Goal: Task Accomplishment & Management: Manage account settings

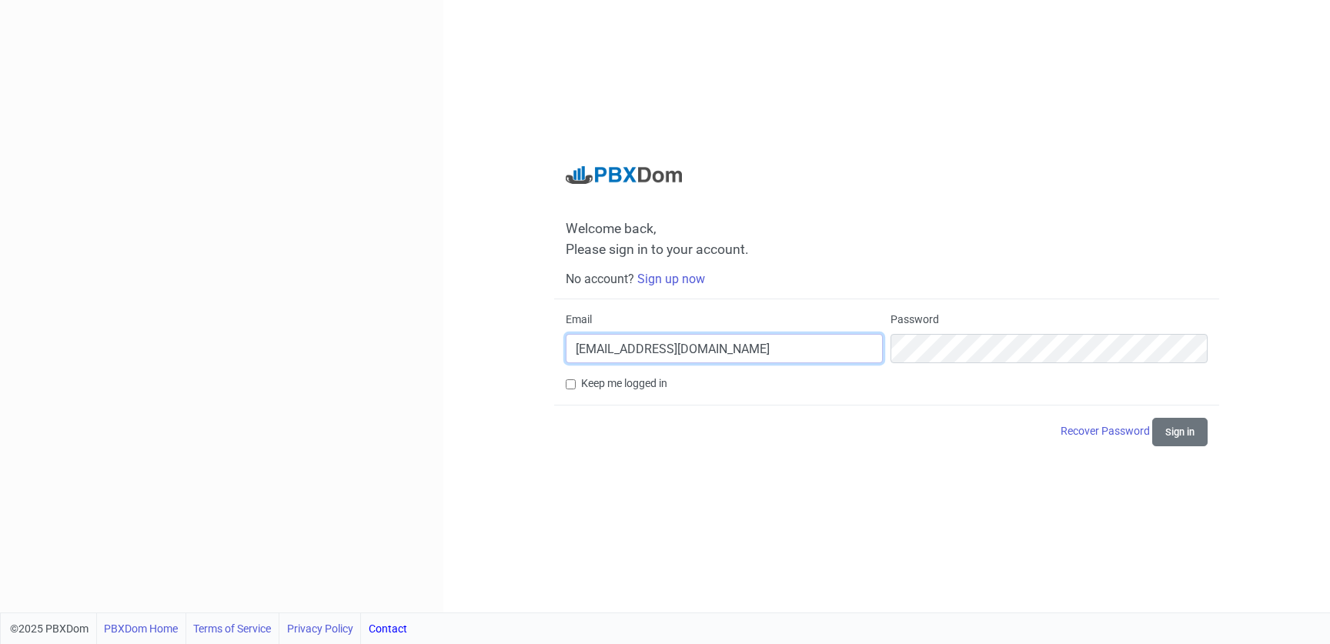
type input "[EMAIL_ADDRESS][DOMAIN_NAME]"
click at [1178, 430] on button "Sign in" at bounding box center [1179, 432] width 55 height 28
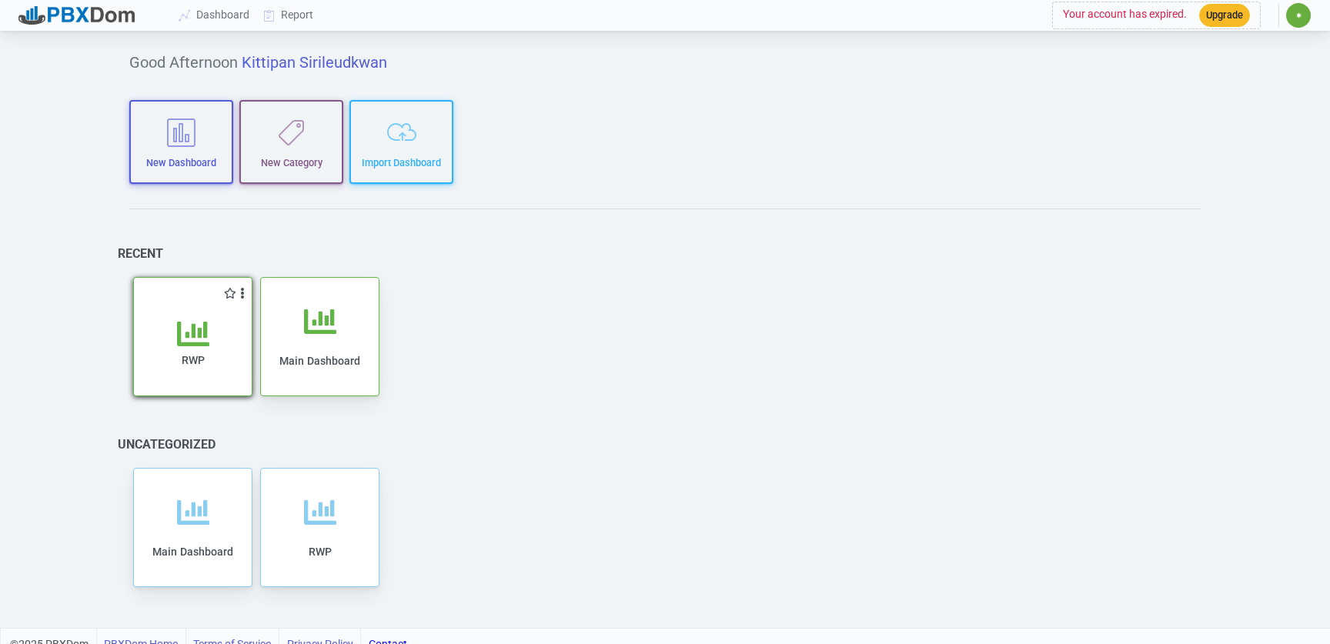
click at [180, 327] on icon at bounding box center [193, 334] width 32 height 32
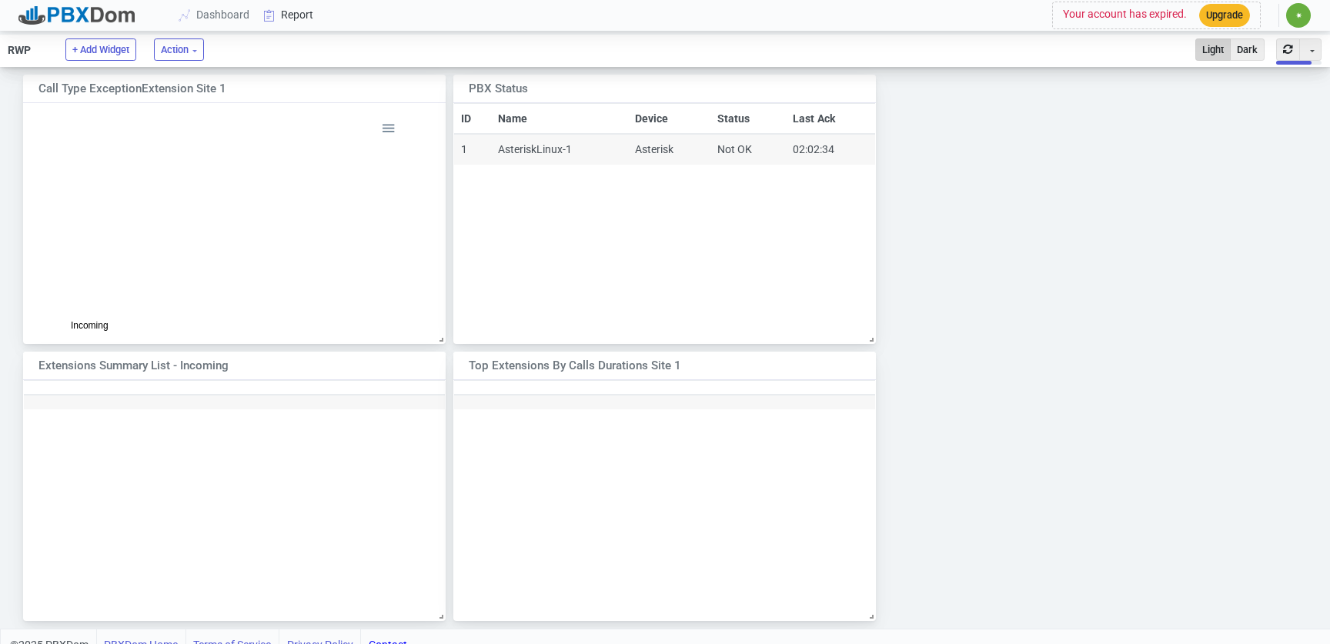
click at [279, 15] on icon at bounding box center [269, 15] width 23 height 12
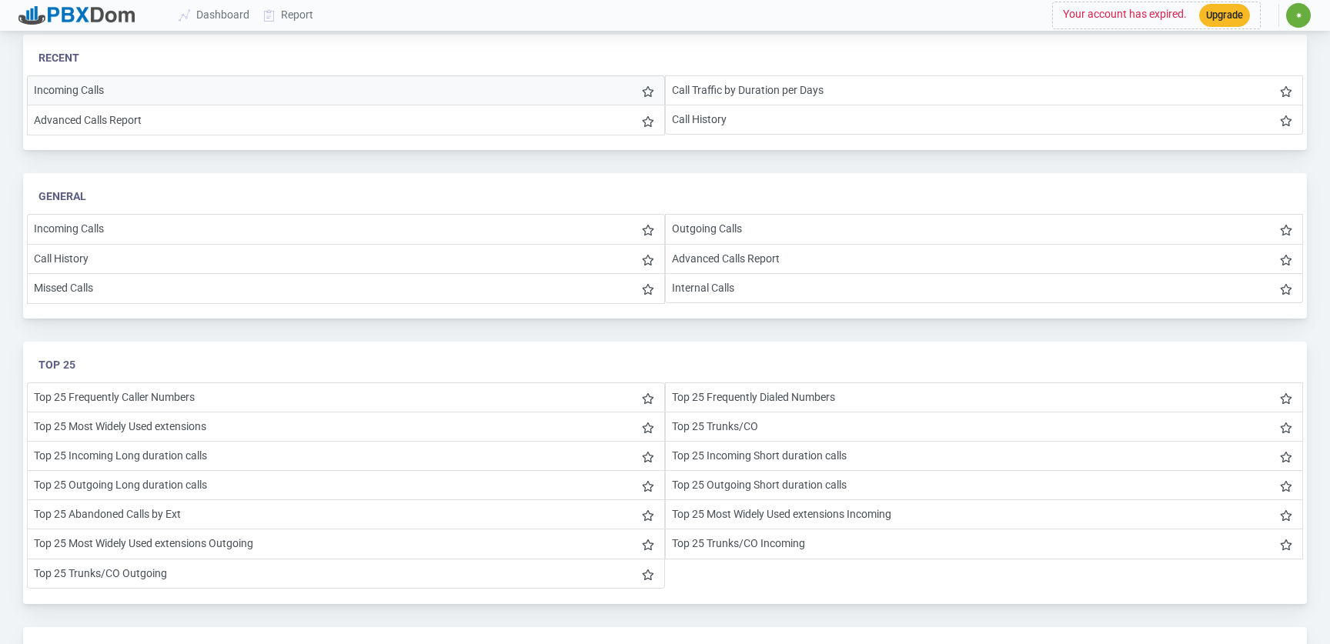
click at [82, 85] on li "Incoming Calls" at bounding box center [346, 90] width 638 height 30
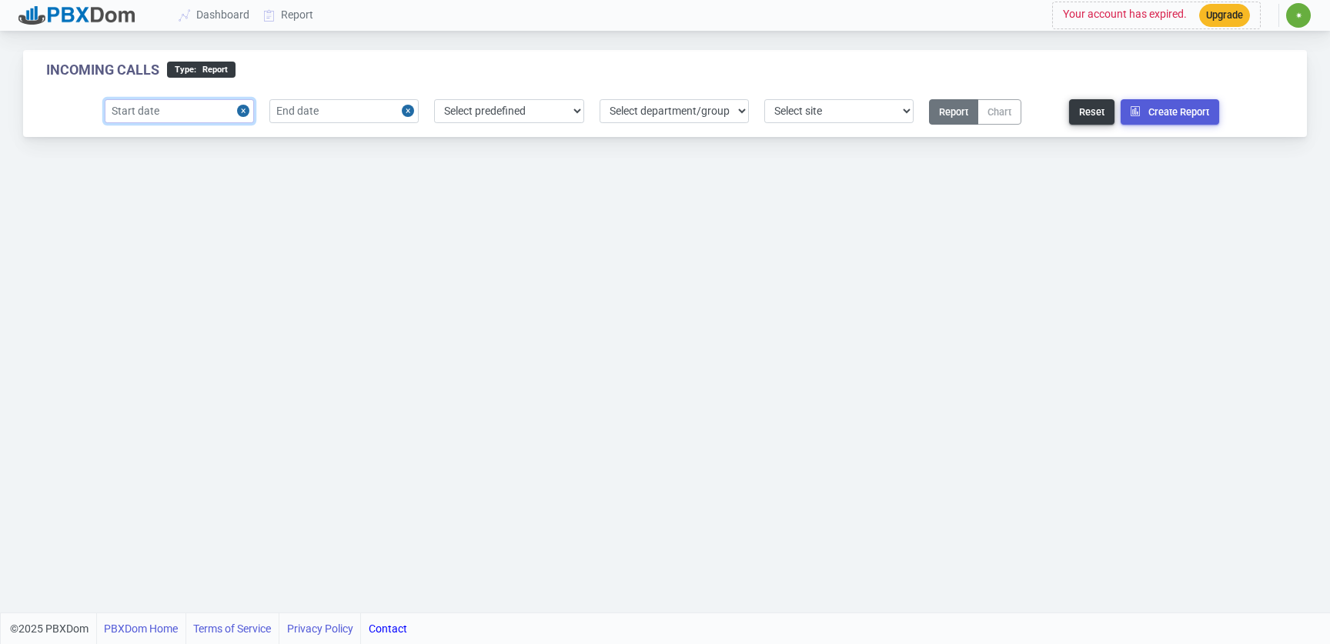
click at [209, 111] on input "text" at bounding box center [179, 111] width 149 height 24
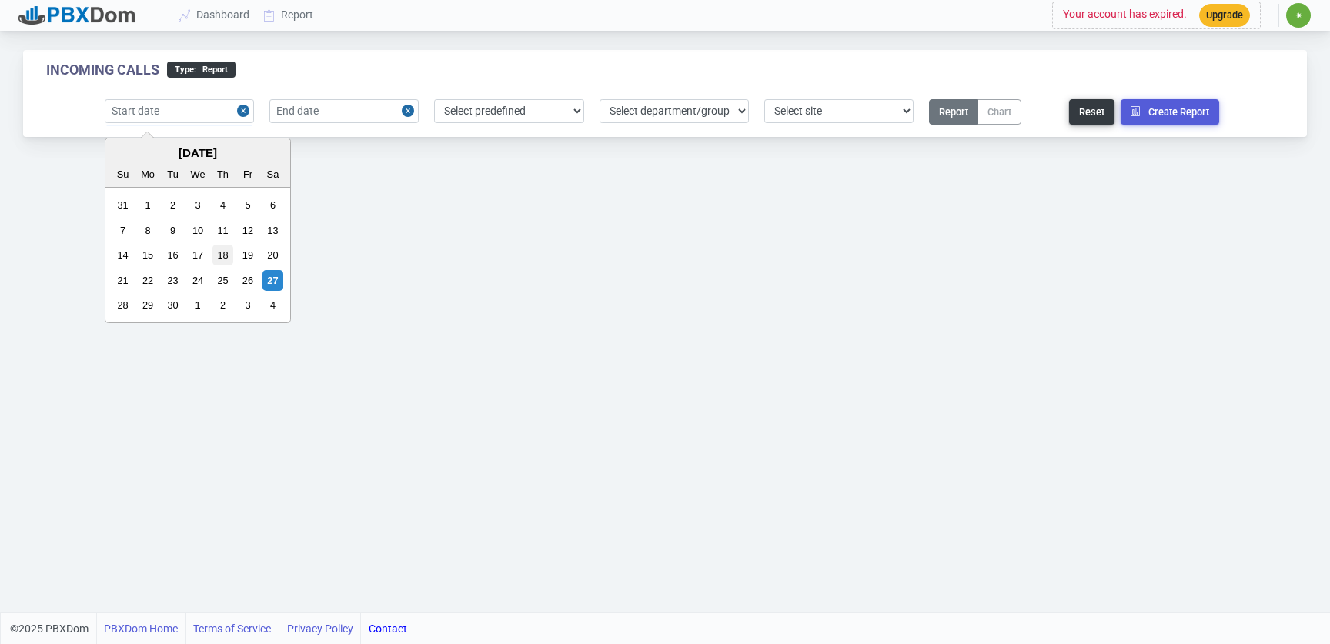
click at [219, 252] on div "18" at bounding box center [222, 255] width 21 height 21
type input "[DATE]"
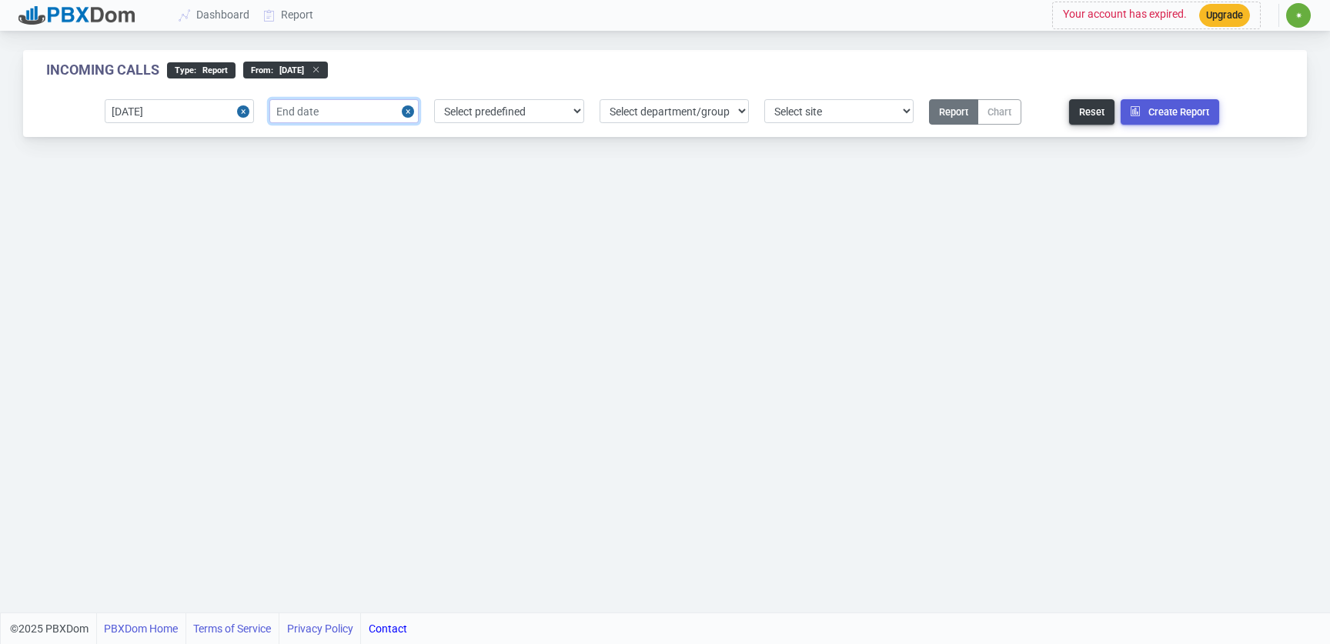
click at [310, 109] on input "text" at bounding box center [343, 111] width 149 height 24
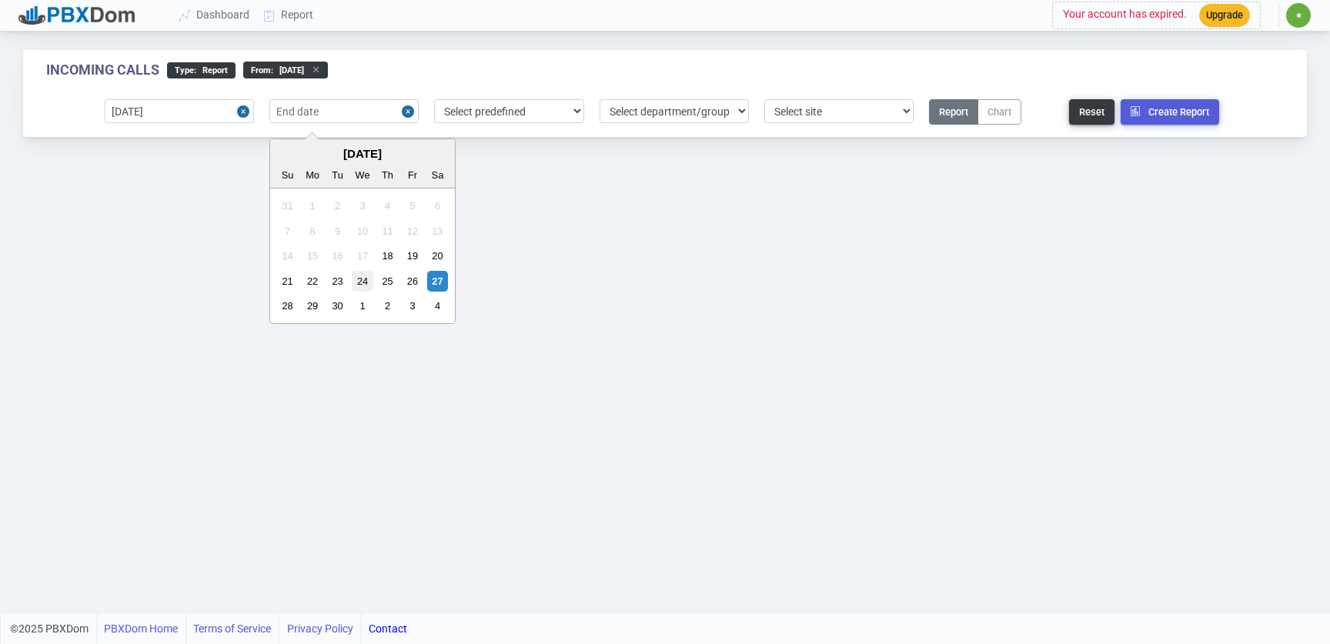
click at [363, 277] on div "24" at bounding box center [362, 281] width 21 height 21
type input "[DATE]"
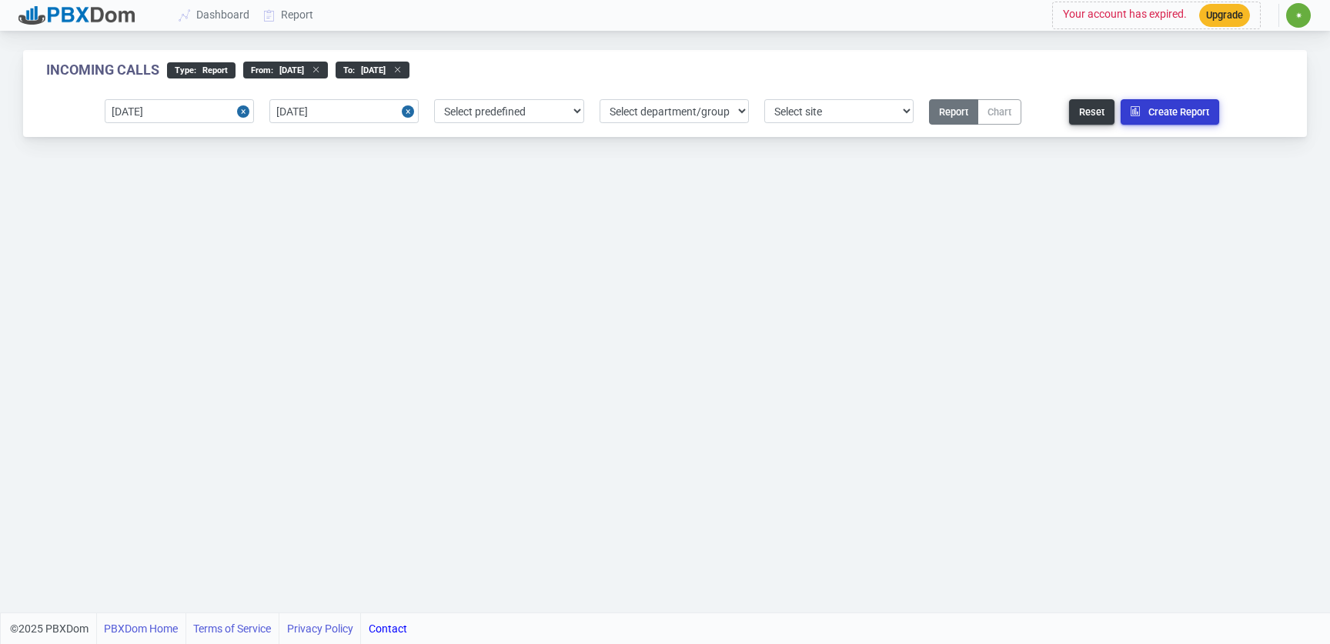
click at [1180, 112] on button "Create Report" at bounding box center [1170, 111] width 99 height 25
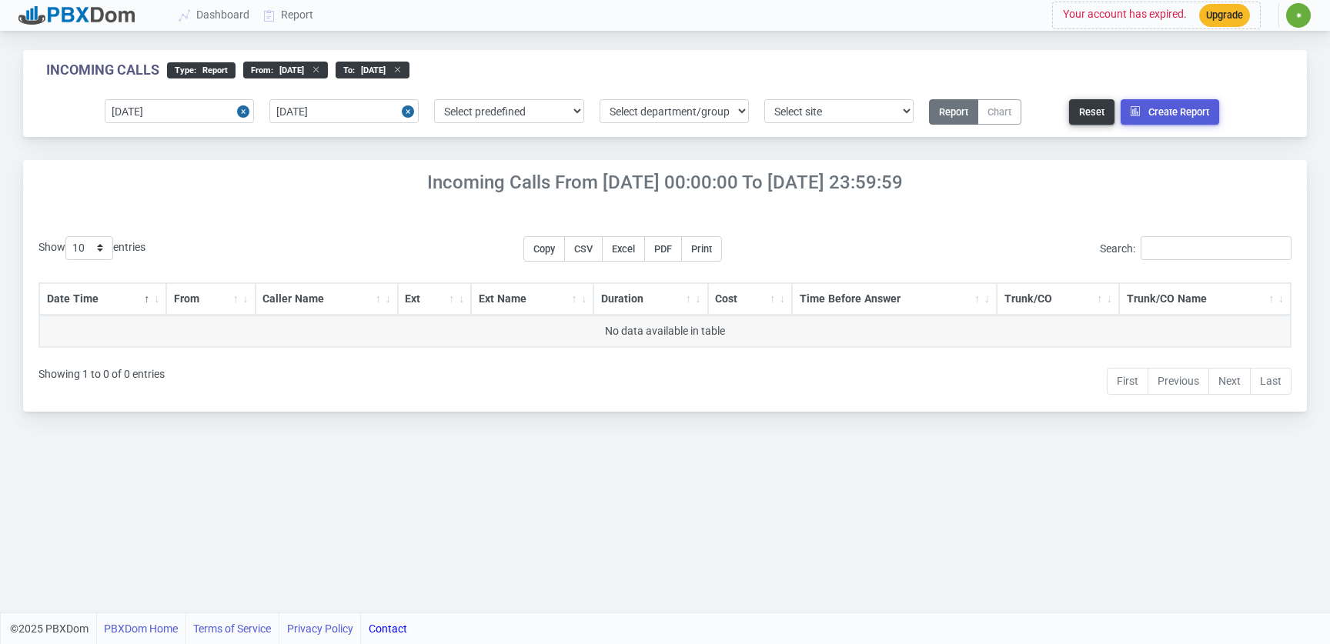
click at [734, 186] on h4 "Incoming Calls From [DATE] 00:00:00 to [DATE] 23:59:59" at bounding box center [665, 183] width 1284 height 22
click at [70, 12] on div at bounding box center [76, 15] width 116 height 18
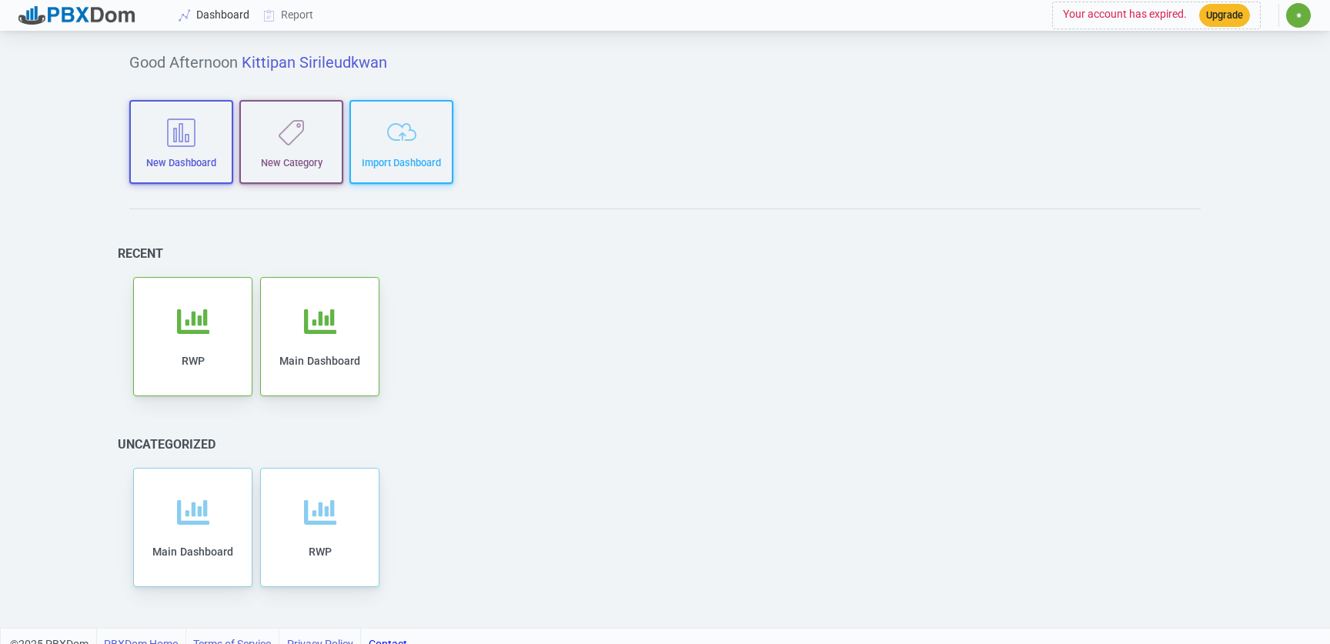
click at [211, 15] on link "Dashboard" at bounding box center [214, 15] width 85 height 28
click at [314, 8] on link "Report" at bounding box center [289, 15] width 64 height 28
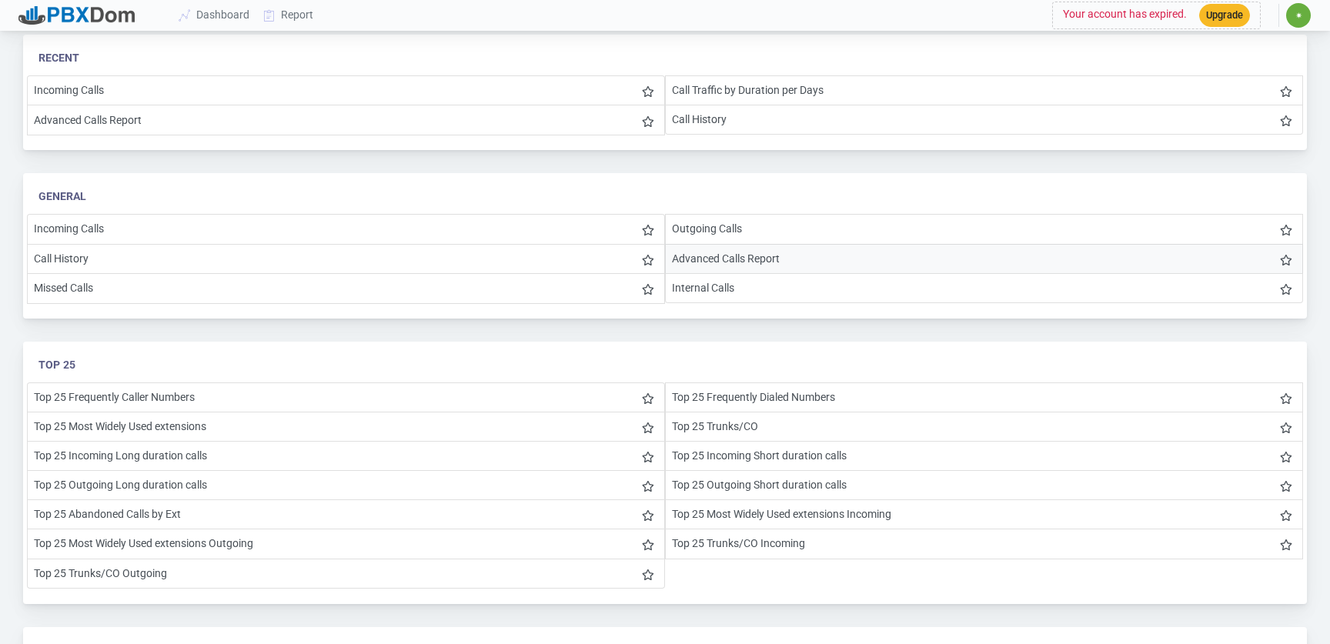
click at [720, 259] on li "Advanced Calls Report" at bounding box center [984, 259] width 638 height 30
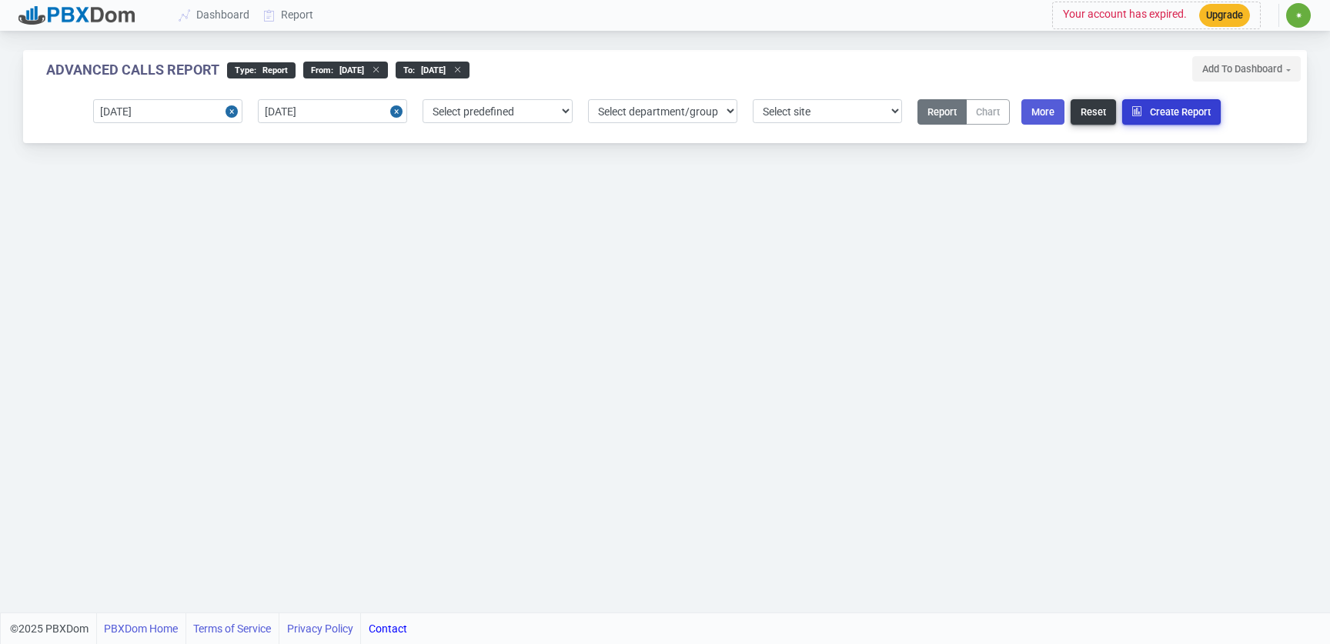
click at [1168, 109] on button "Create Report" at bounding box center [1171, 111] width 99 height 25
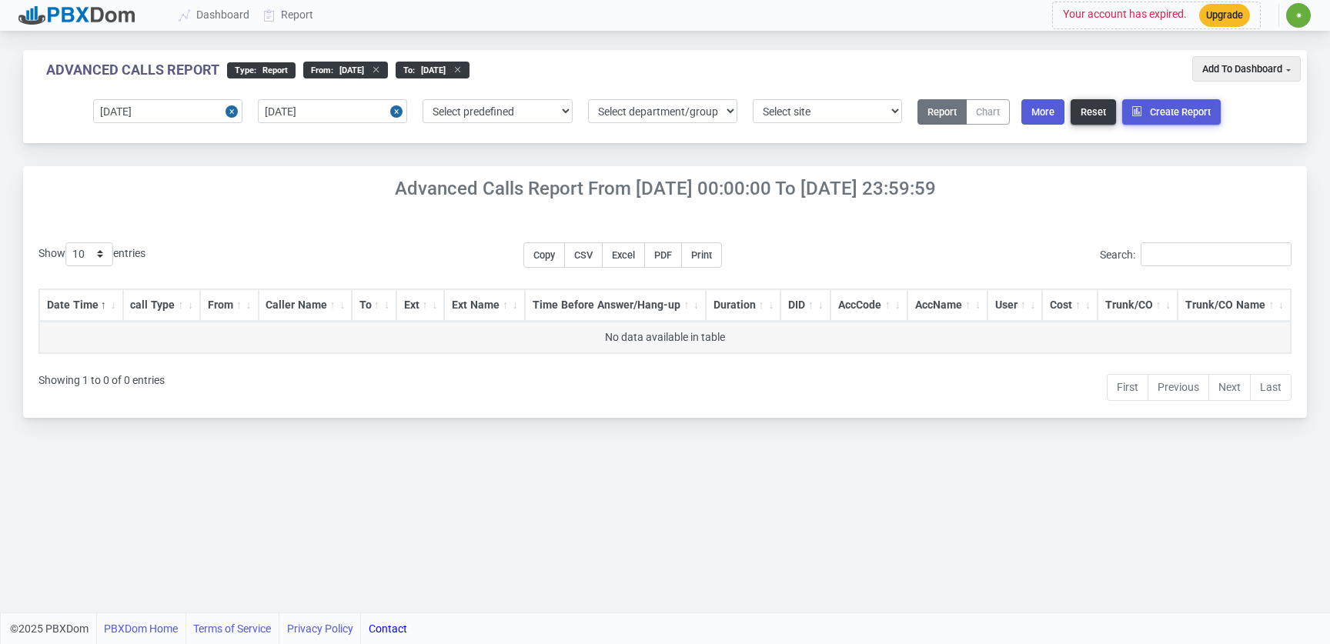
click at [432, 188] on h4 "Advanced Calls Report From [DATE] 00:00:00 to [DATE] 23:59:59" at bounding box center [665, 189] width 1284 height 22
click at [203, 16] on link "Dashboard" at bounding box center [214, 15] width 85 height 28
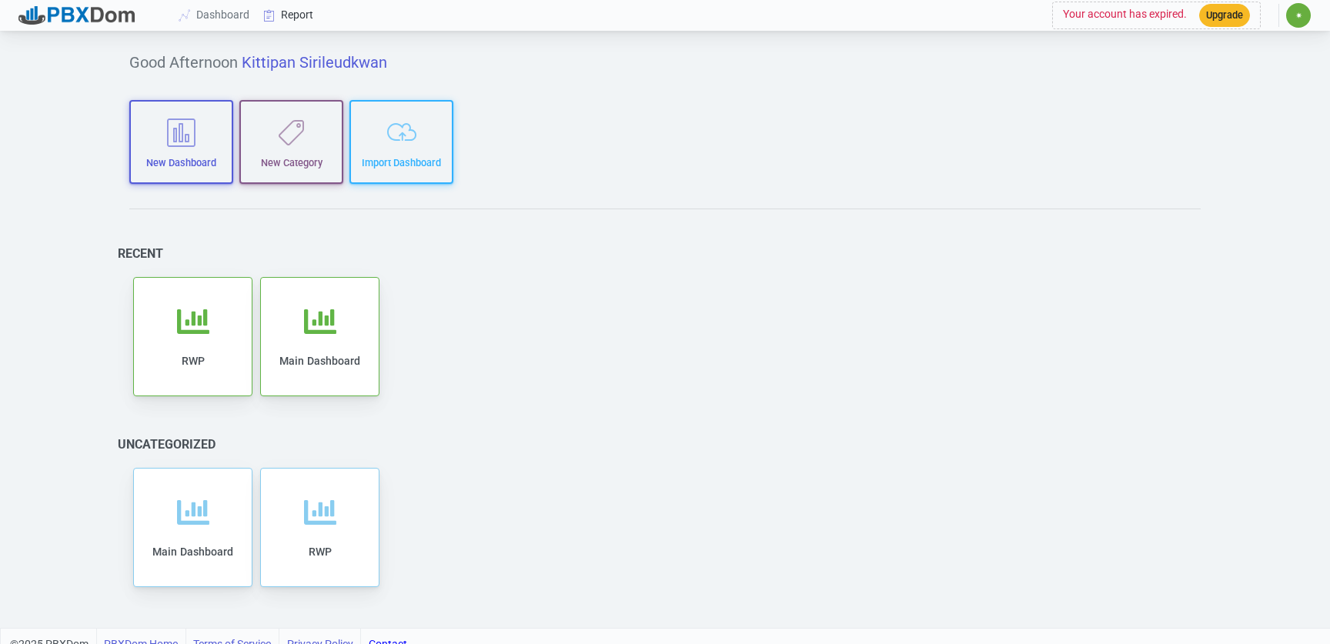
click at [286, 18] on link "Report" at bounding box center [289, 15] width 64 height 28
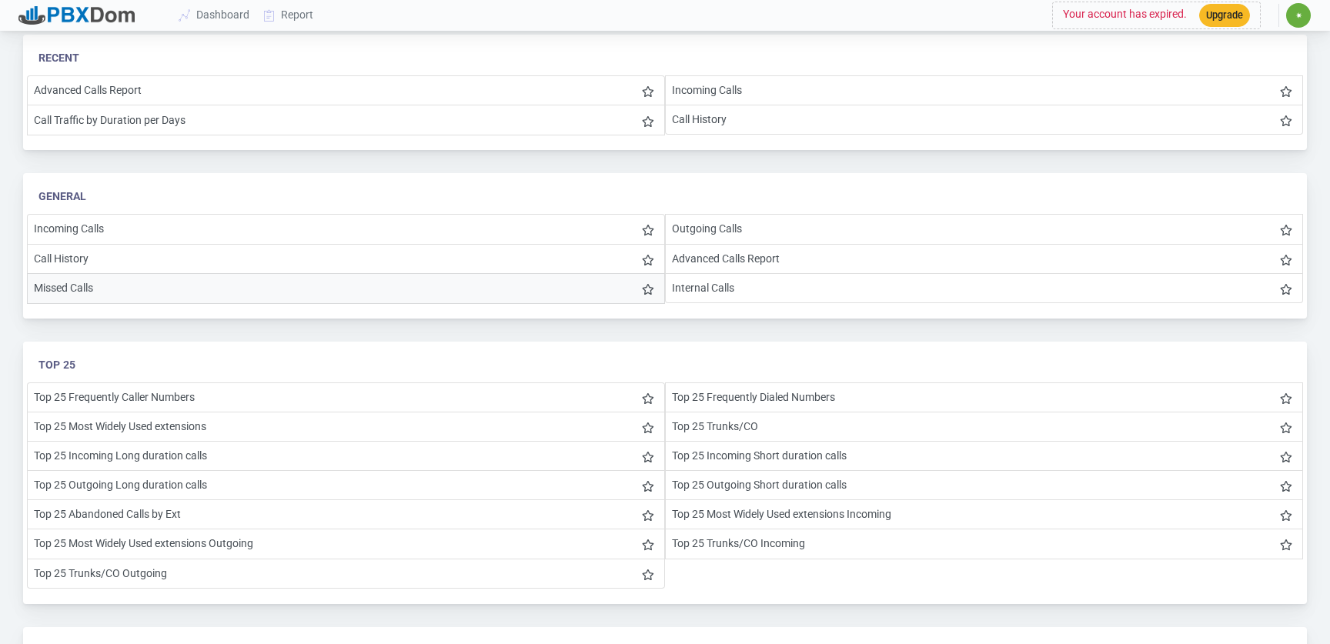
click at [92, 291] on li "Missed Calls" at bounding box center [346, 288] width 638 height 31
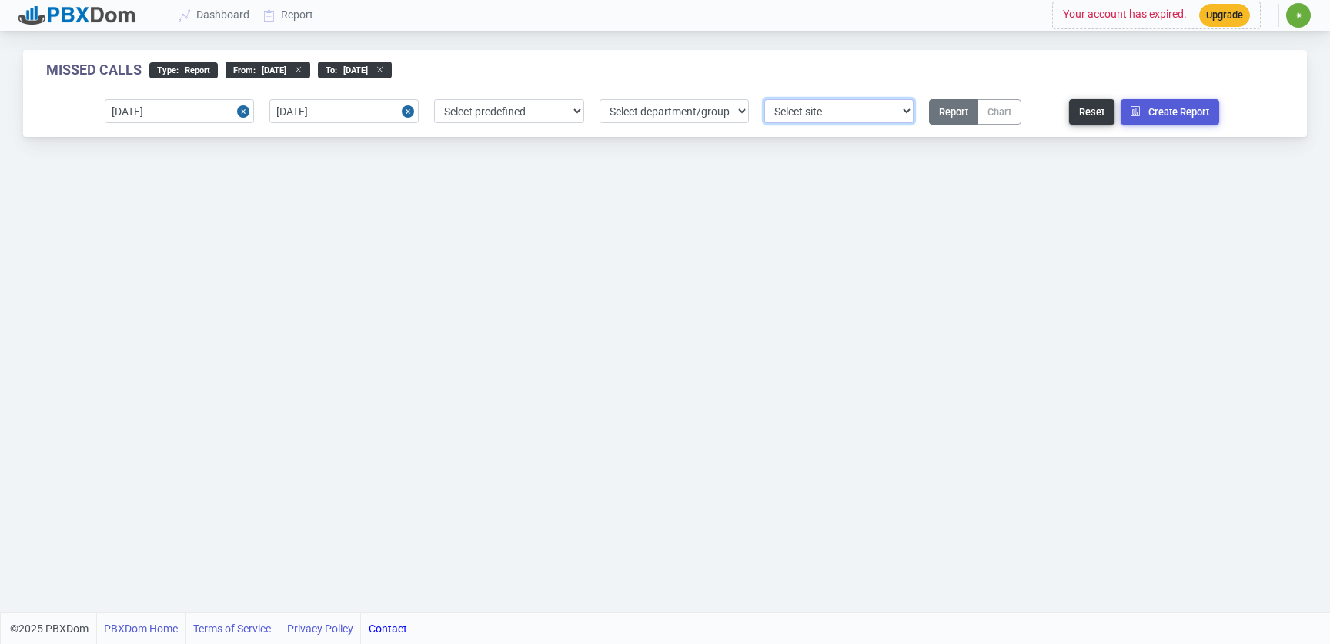
select select "1"
click at [1171, 119] on button "Create Report" at bounding box center [1170, 111] width 99 height 25
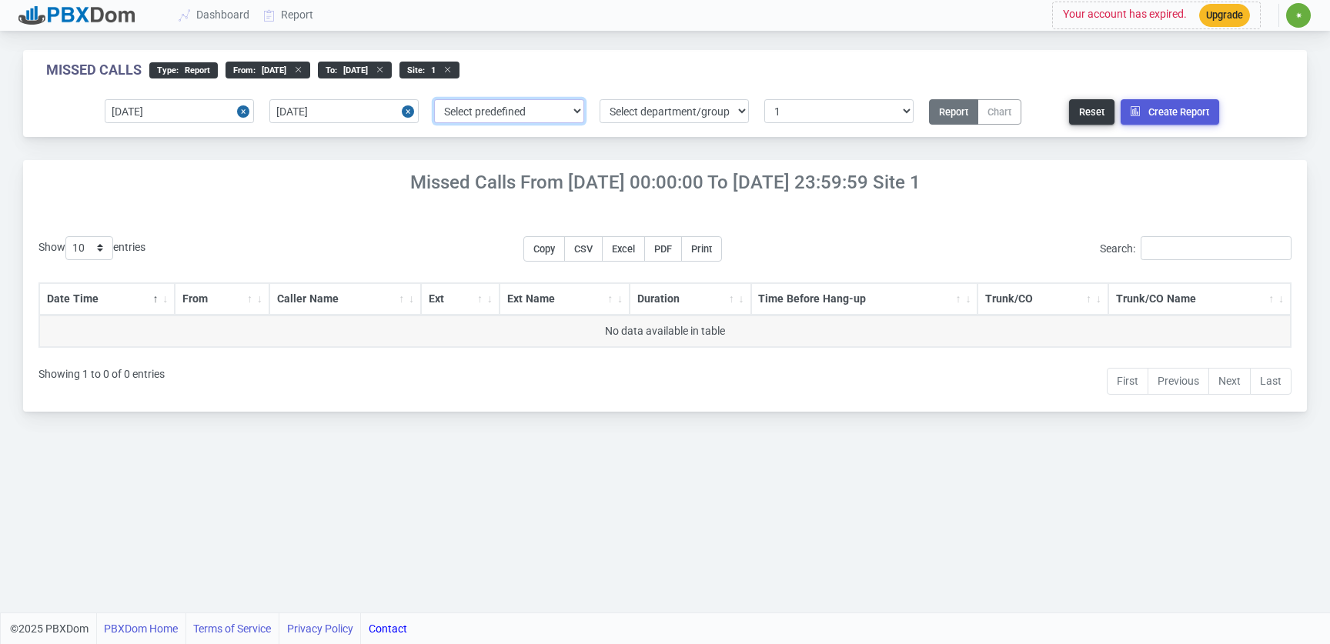
select select "0"
type input "[DATE]"
click at [584, 62] on div "Missed Calls type : Report From : [DATE] to : [DATE] site : 1" at bounding box center [615, 70] width 1138 height 17
click at [801, 92] on div "[DATE] [DATE] Select predefined [DATE] [DATE] Current Year Current Month Curren…" at bounding box center [665, 112] width 1284 height 49
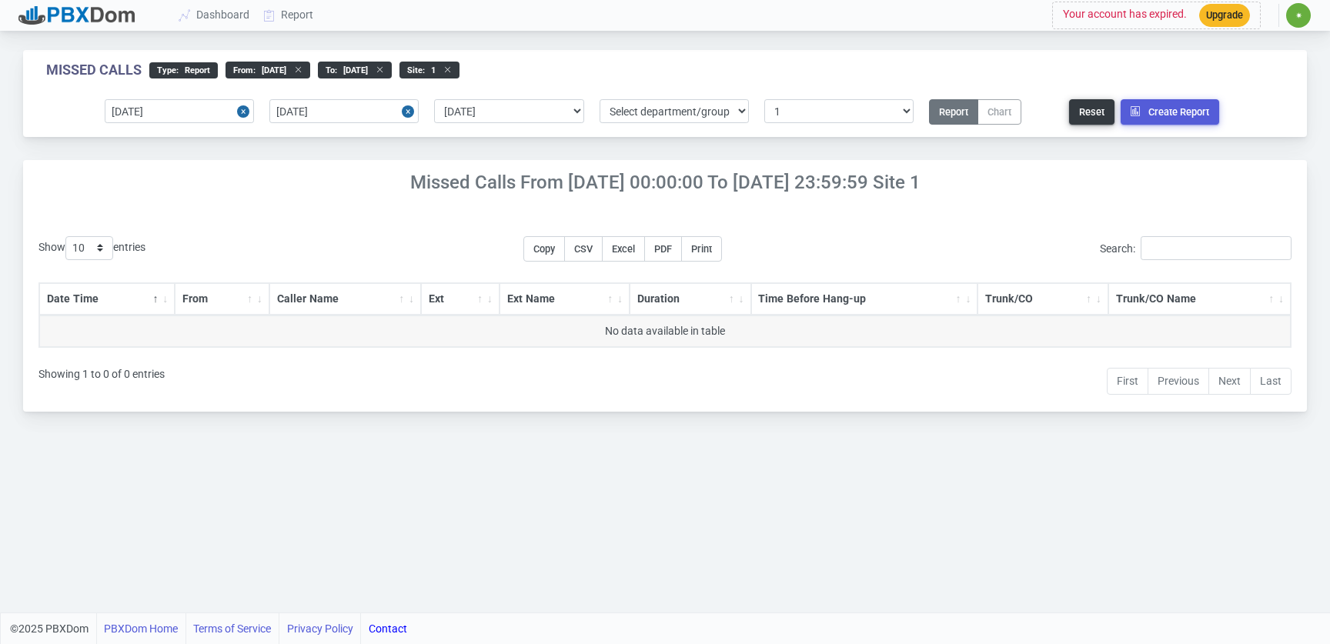
click at [971, 116] on button "Report" at bounding box center [953, 111] width 49 height 25
click at [967, 116] on button "Report" at bounding box center [953, 111] width 49 height 25
click at [90, 17] on div at bounding box center [76, 15] width 116 height 18
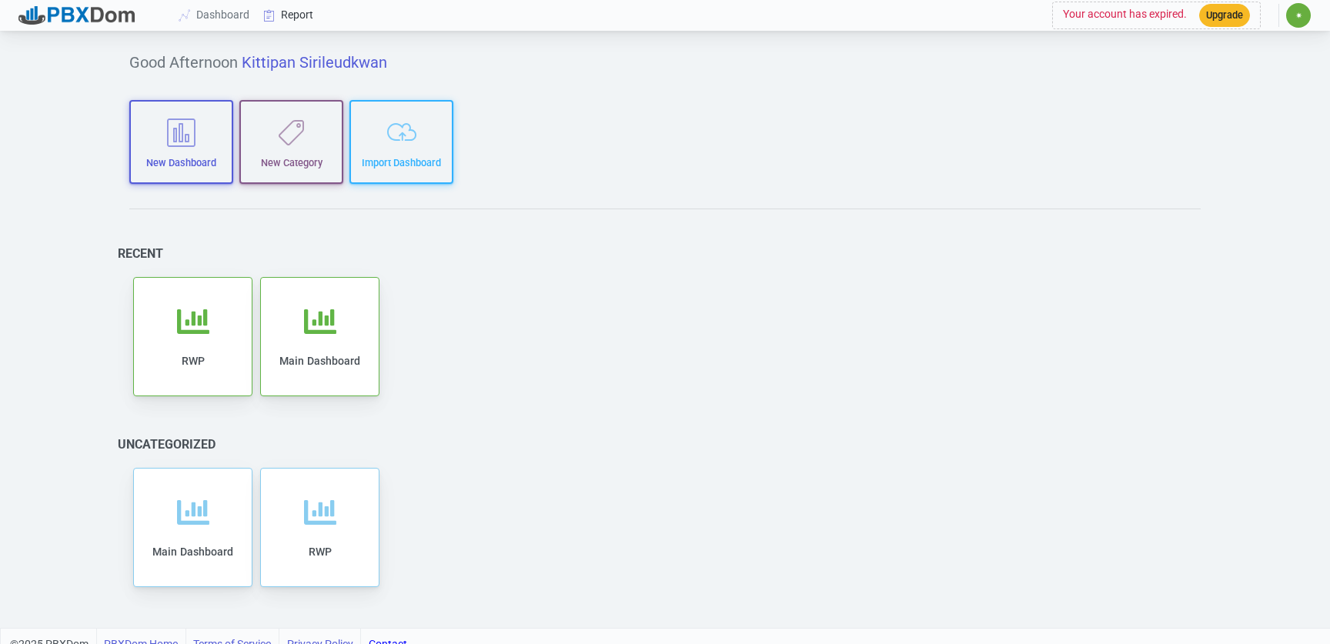
click at [296, 23] on link "Report" at bounding box center [289, 15] width 64 height 28
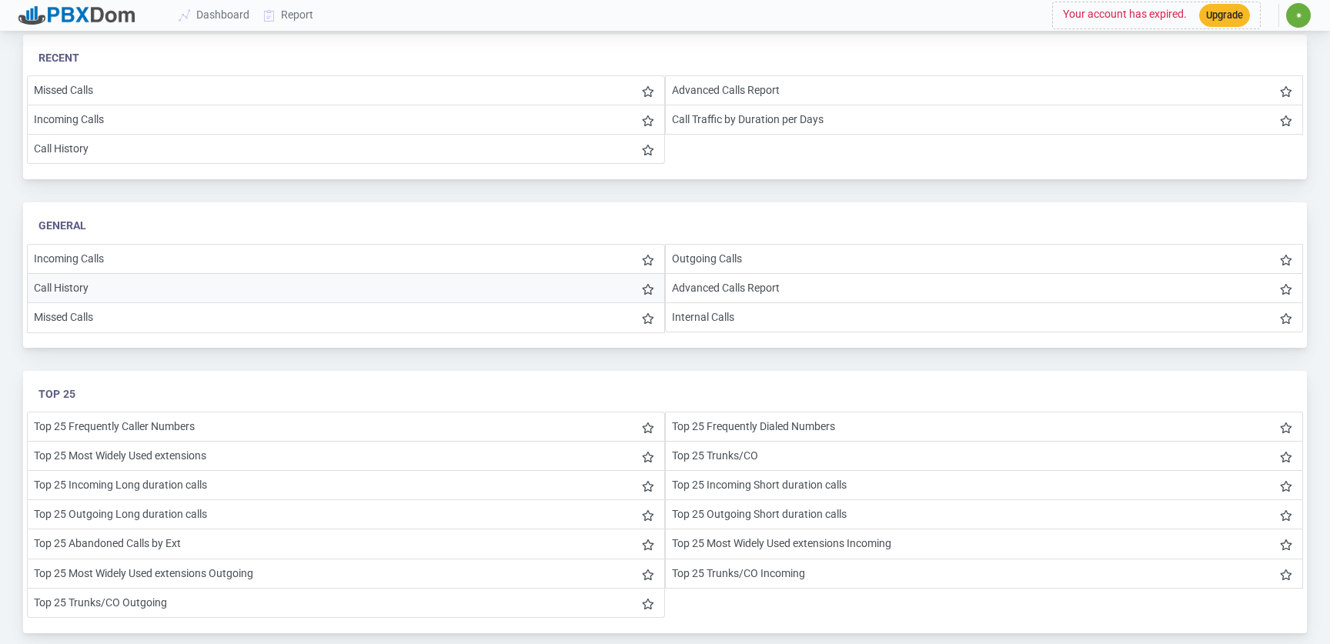
click at [145, 279] on li "Call History" at bounding box center [346, 288] width 638 height 30
select select "0"
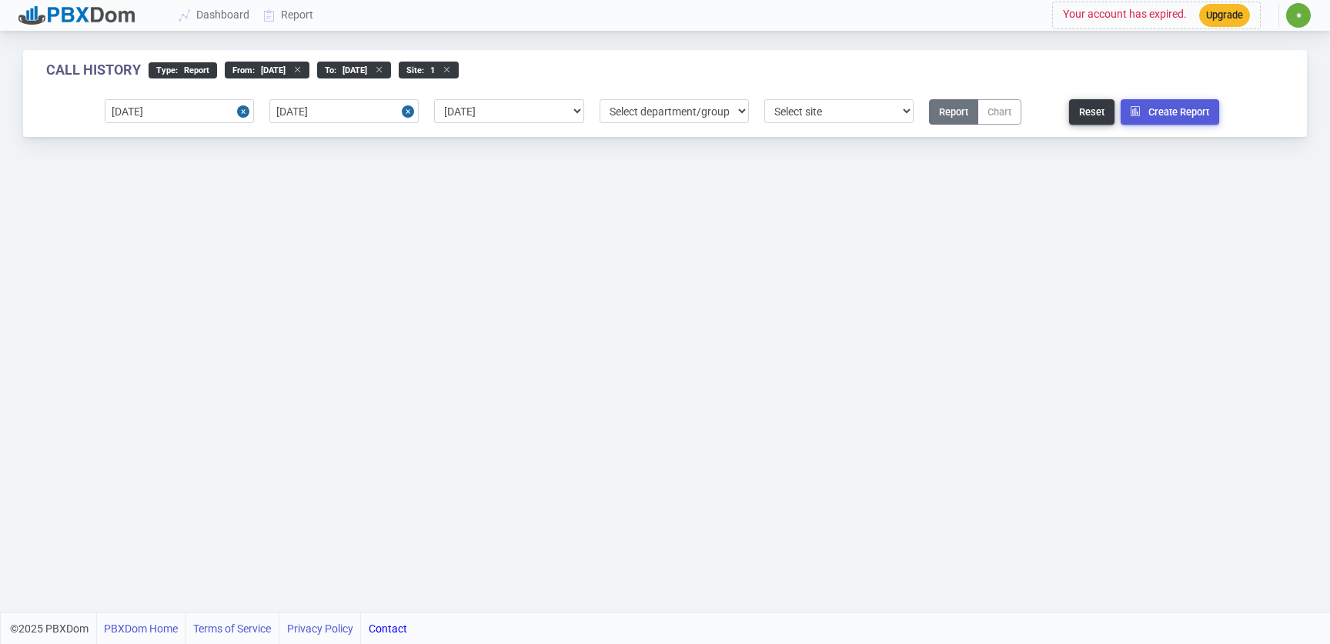
select select "1"
click at [175, 69] on div "type : Report" at bounding box center [183, 70] width 69 height 16
click at [206, 26] on link "Dashboard" at bounding box center [214, 15] width 85 height 28
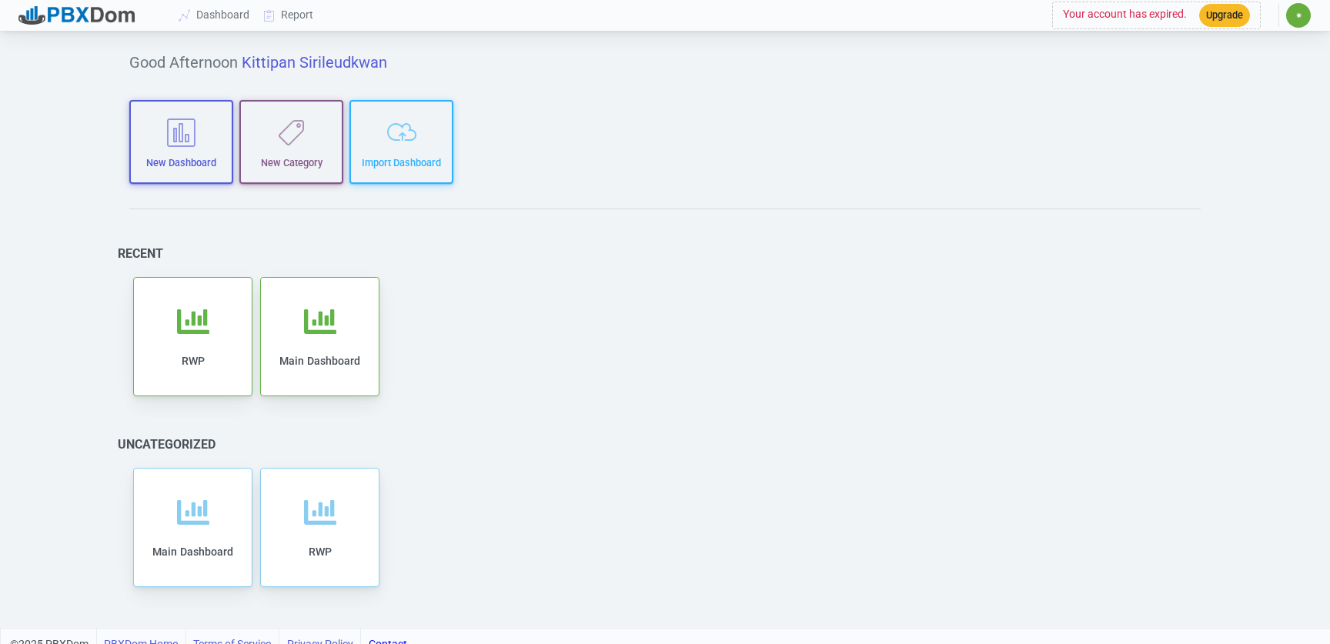
scroll to position [15, 0]
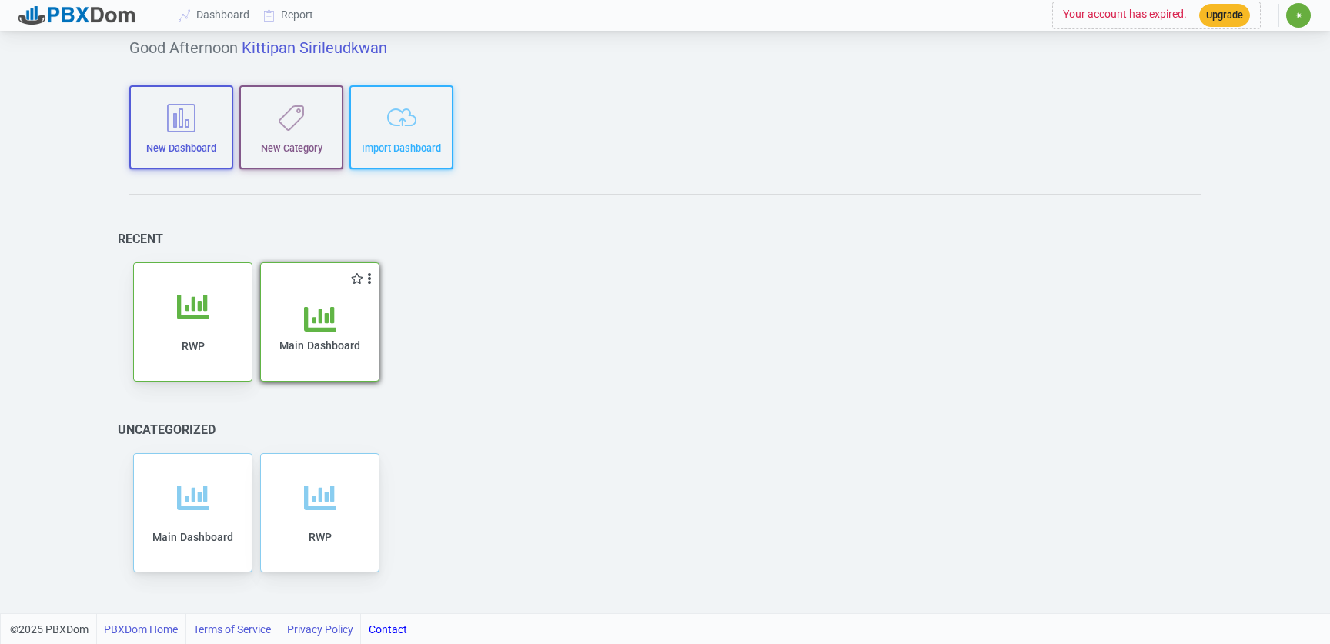
click at [336, 313] on icon at bounding box center [320, 319] width 32 height 32
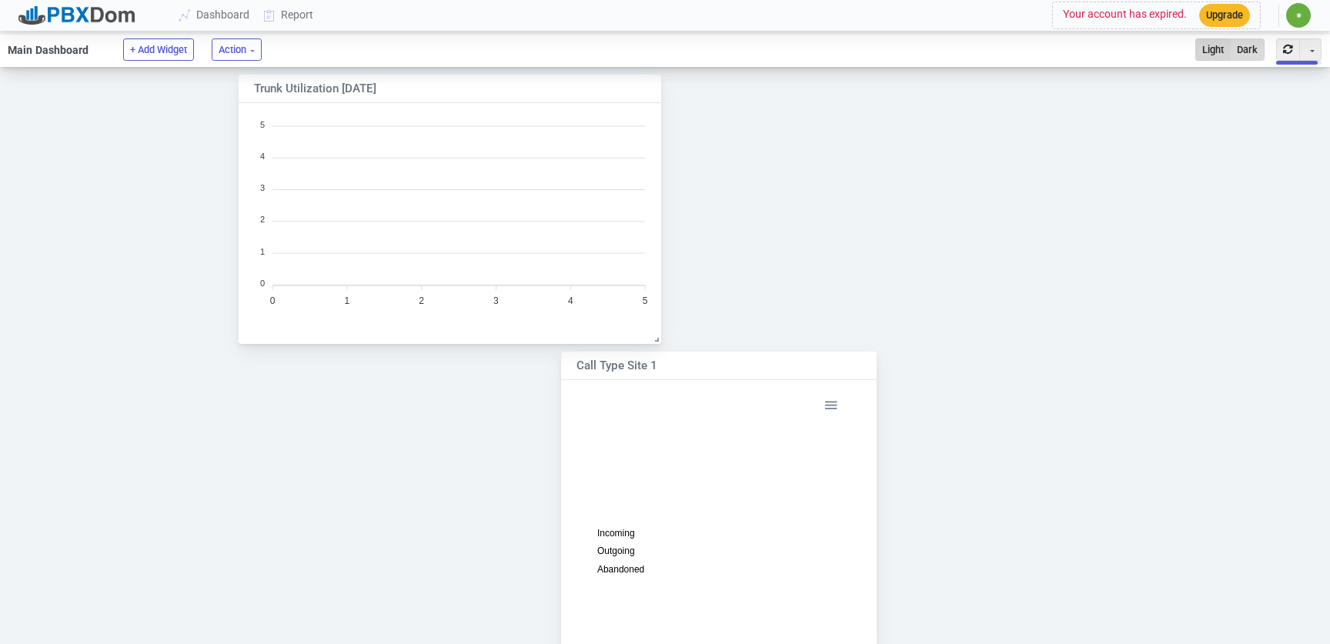
click at [1259, 52] on button "Dark" at bounding box center [1247, 49] width 35 height 22
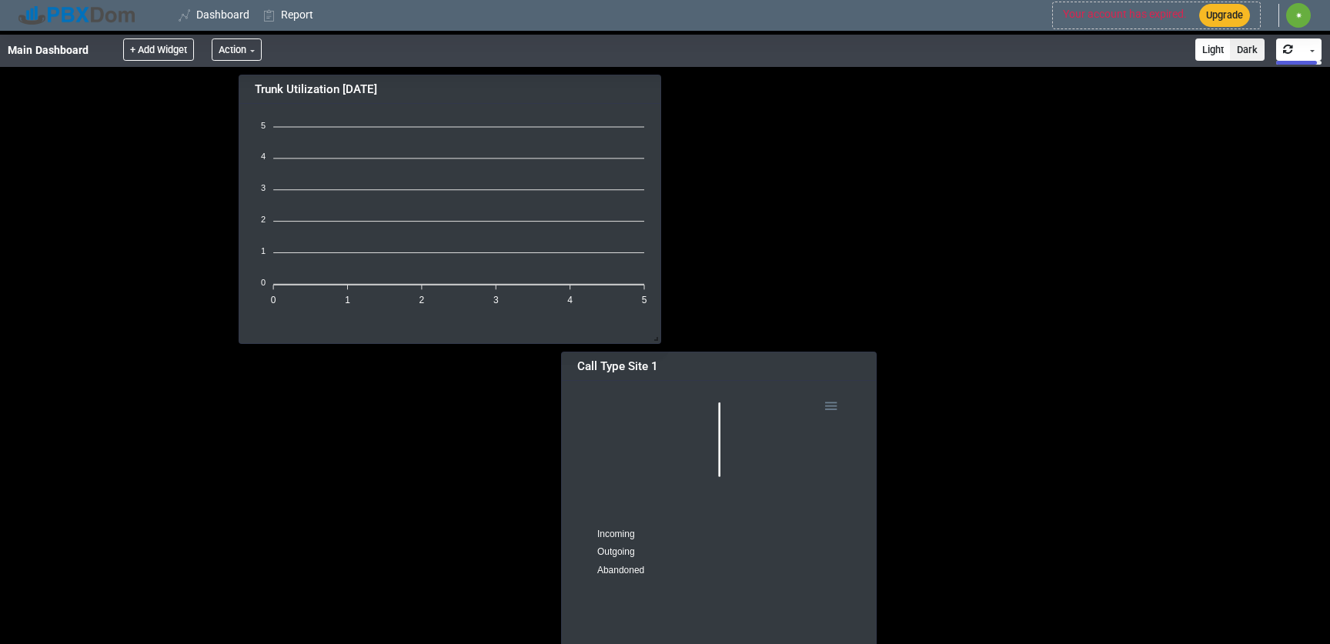
scroll to position [8, 8]
click at [58, 18] on div at bounding box center [76, 15] width 116 height 18
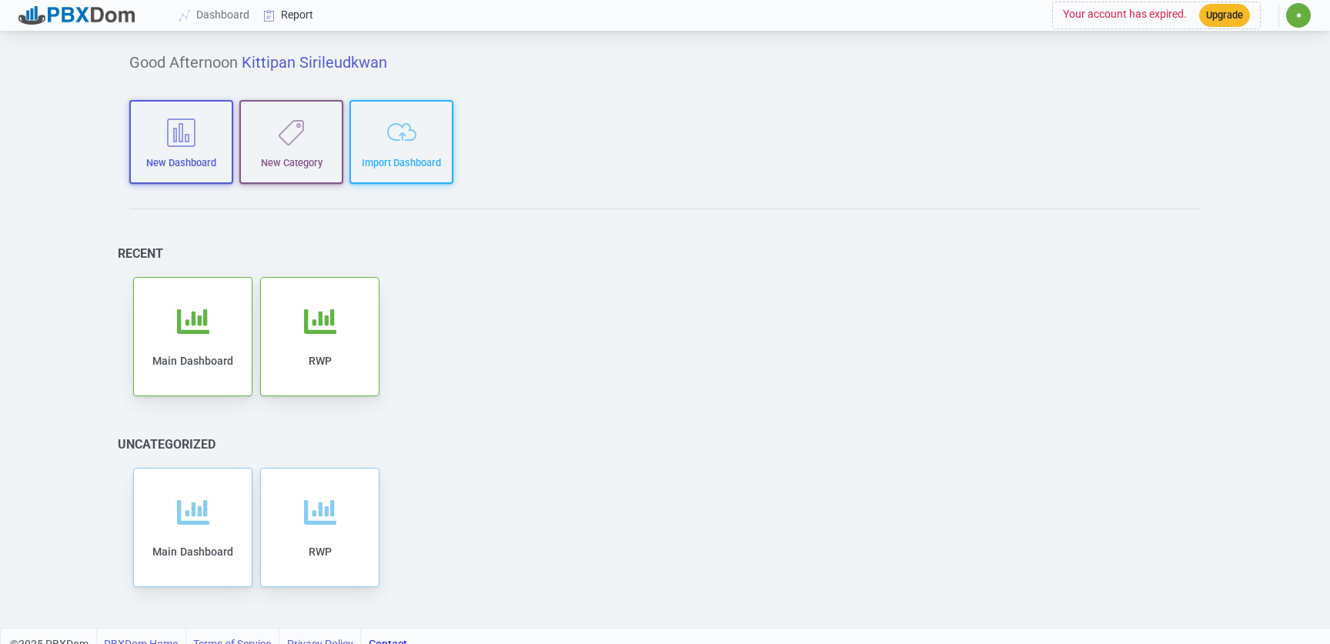
click at [286, 27] on link "Report" at bounding box center [289, 15] width 64 height 28
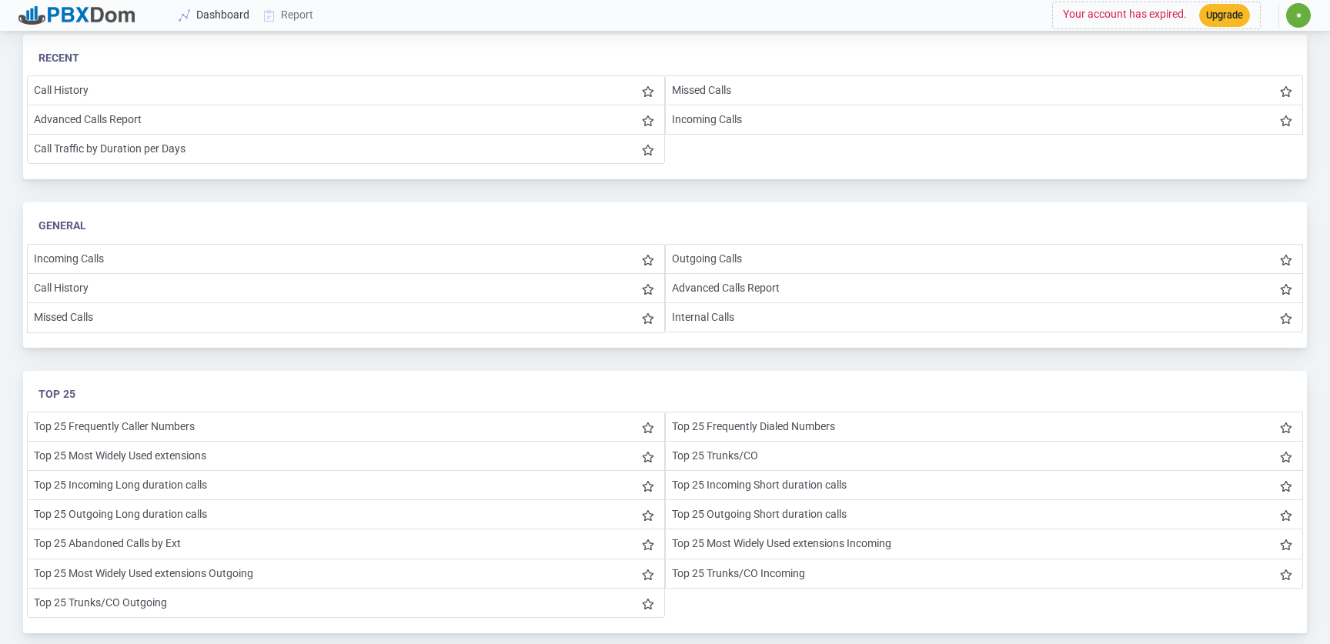
click at [216, 23] on link "Dashboard" at bounding box center [214, 15] width 85 height 28
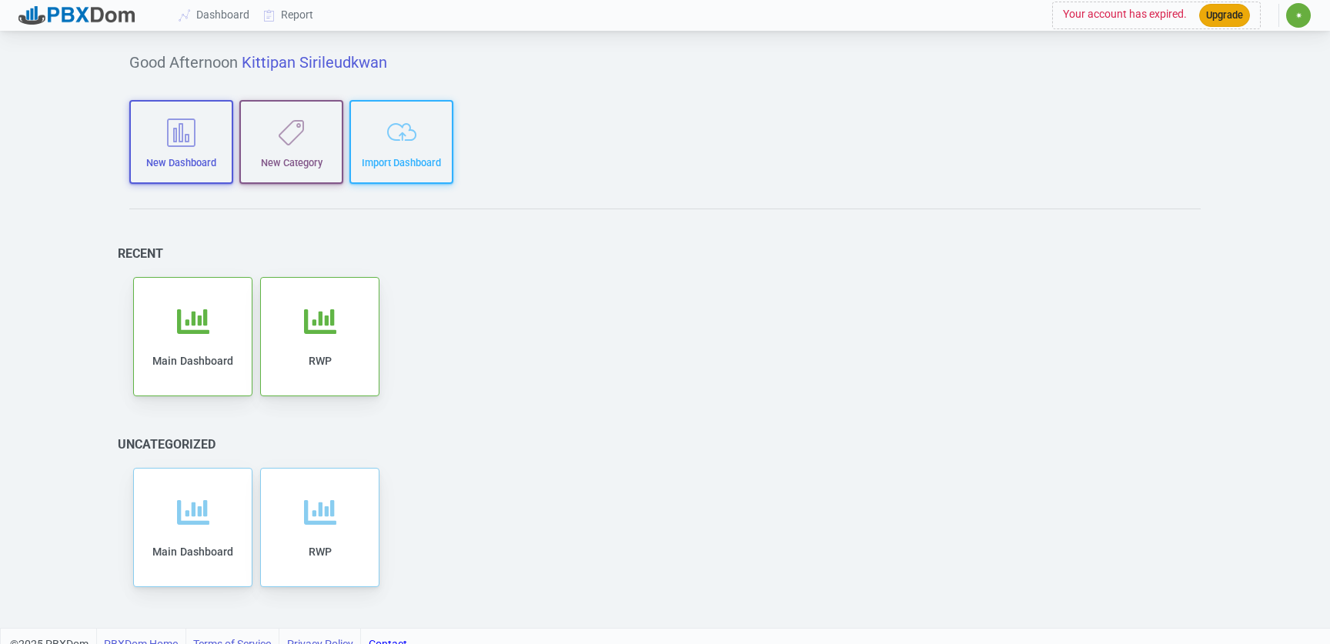
click at [1203, 22] on button "Upgrade" at bounding box center [1224, 15] width 51 height 22
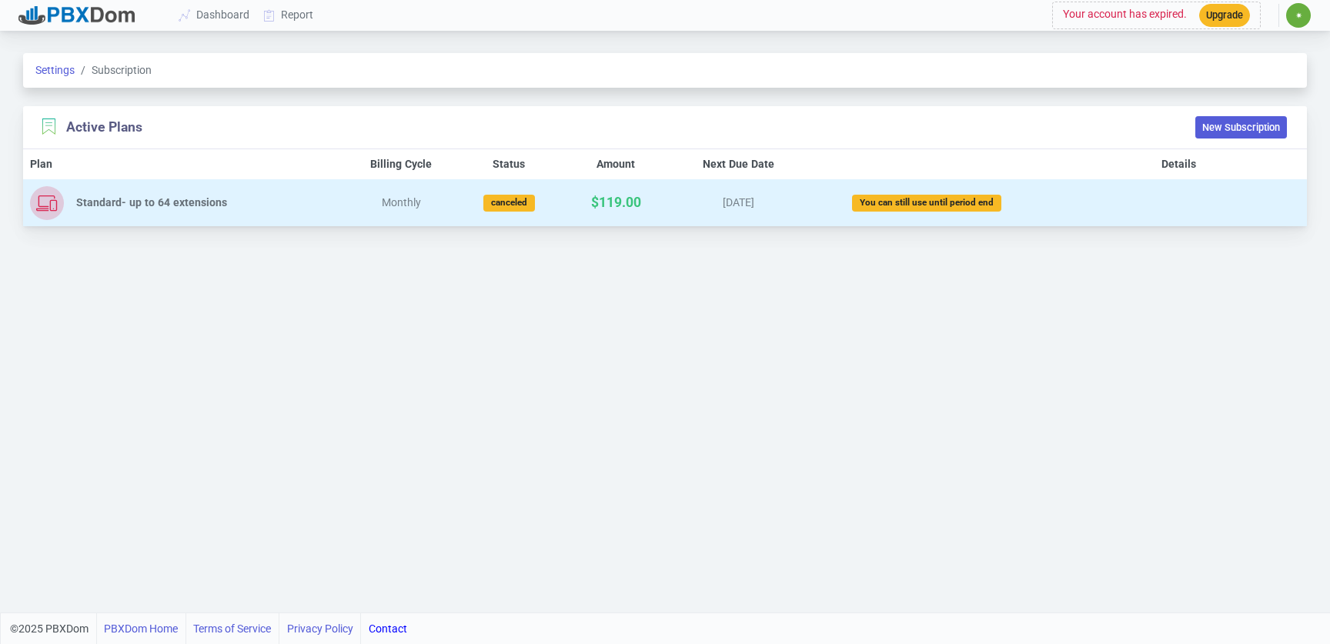
drag, startPoint x: 720, startPoint y: 202, endPoint x: 748, endPoint y: 204, distance: 28.6
click at [748, 204] on div "[DATE]" at bounding box center [737, 203] width 115 height 16
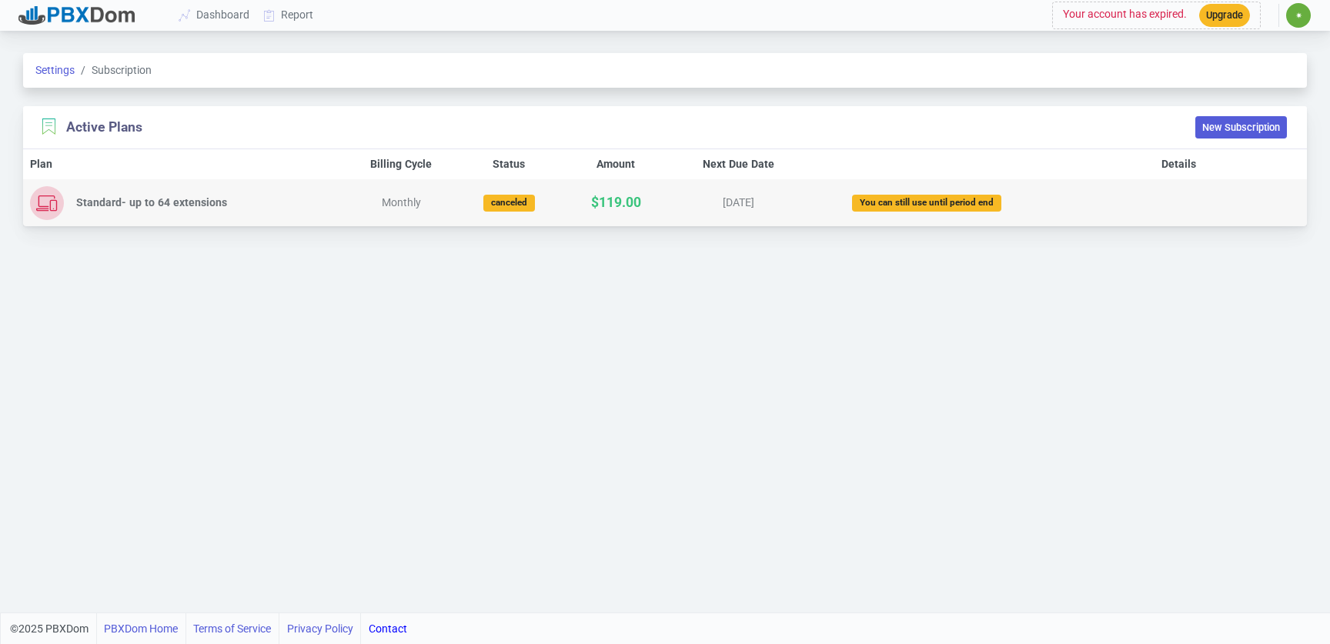
click at [722, 286] on div "Settings Subscription Active Plans New Subscription Plan Billing Cycle Status A…" at bounding box center [665, 324] width 1330 height 578
click at [207, 17] on link "Dashboard" at bounding box center [214, 15] width 85 height 28
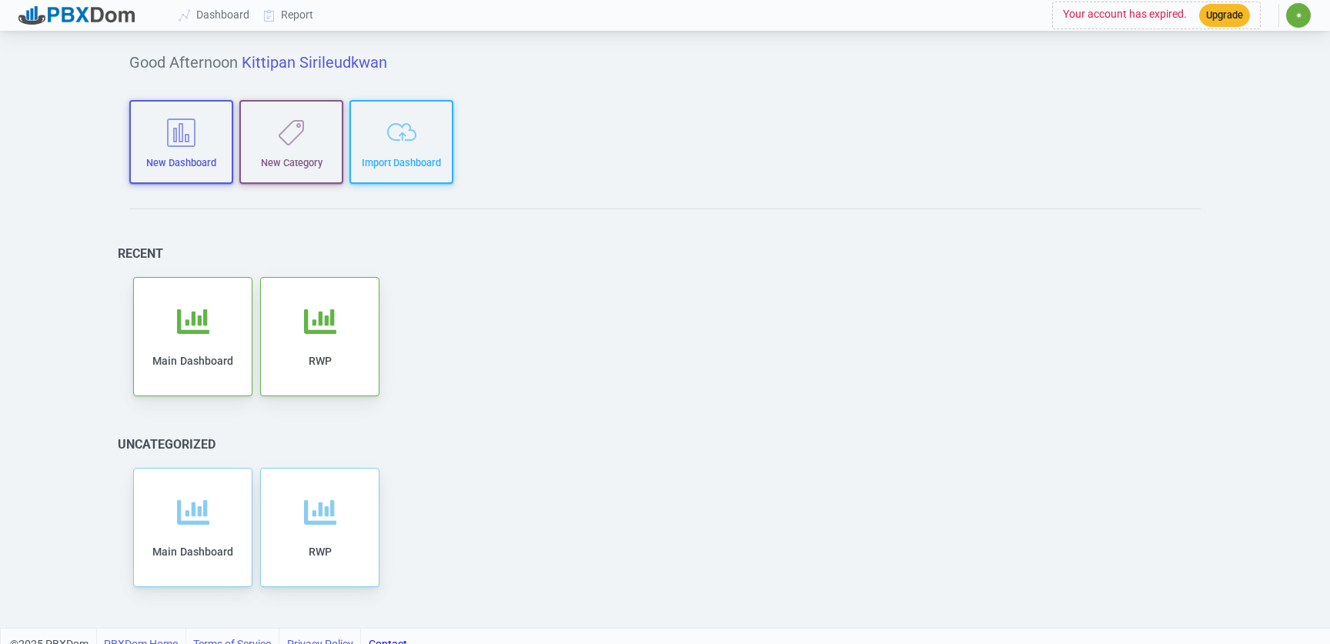
click at [64, 13] on div at bounding box center [76, 15] width 116 height 18
